Goal: Find specific page/section: Find specific page/section

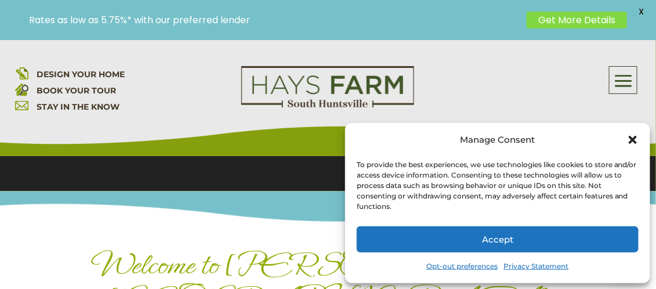
scroll to position [348, 0]
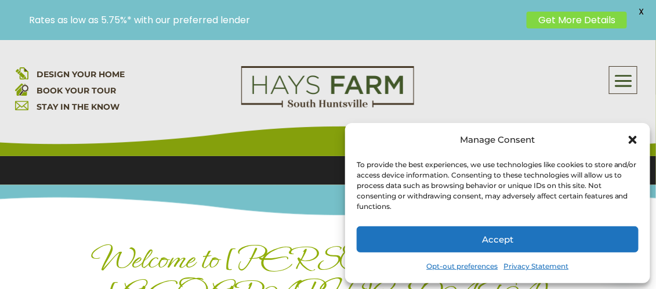
click at [629, 138] on icon "Close dialog" at bounding box center [633, 140] width 12 height 12
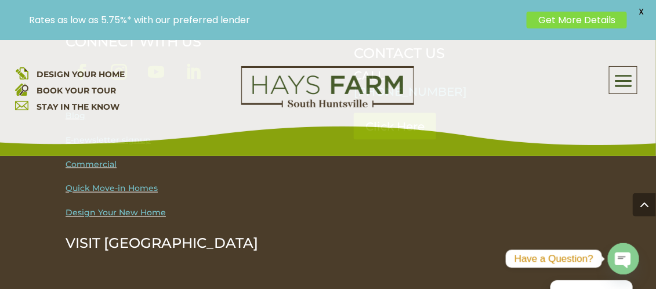
scroll to position [3990, 0]
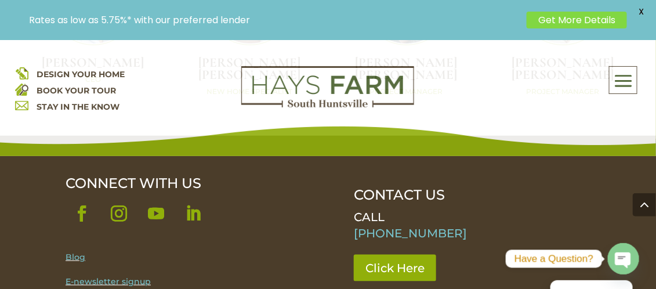
click at [615, 76] on span at bounding box center [623, 81] width 27 height 27
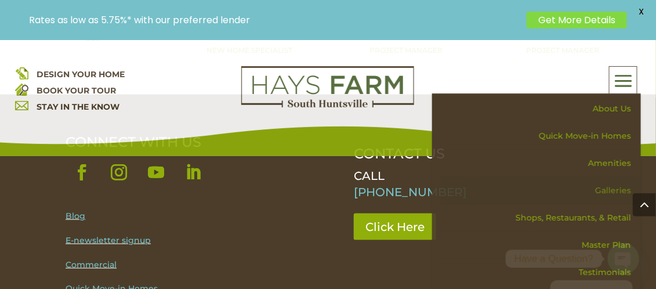
scroll to position [4048, 0]
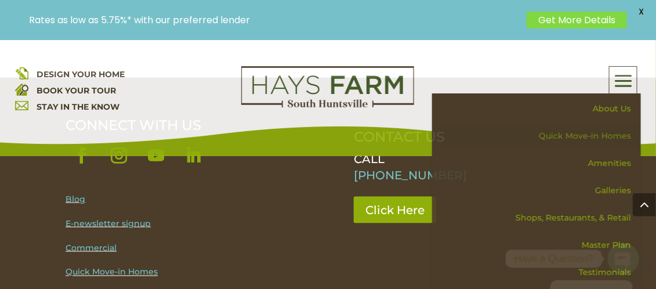
click at [607, 135] on link "Quick Move-in Homes" at bounding box center [540, 135] width 201 height 27
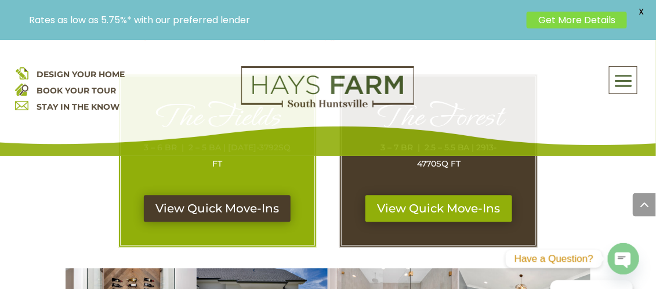
scroll to position [696, 0]
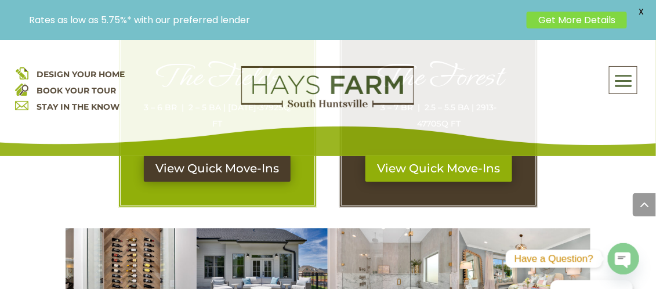
click at [644, 12] on span "X" at bounding box center [641, 11] width 17 height 17
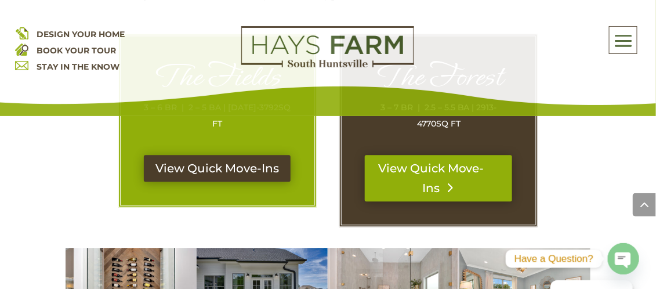
click at [422, 169] on link "View Quick Move-Ins" at bounding box center [438, 178] width 147 height 46
